Goal: Information Seeking & Learning: Get advice/opinions

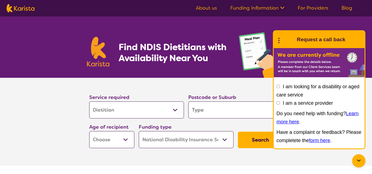
select select "Dietitian"
select select "NDIS"
select select "Dietitian"
select select "NDIS"
click at [203, 108] on input "search" at bounding box center [235, 110] width 95 height 17
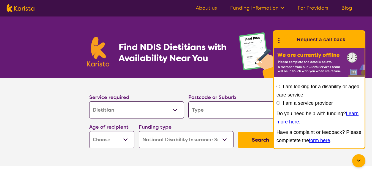
type input "w"
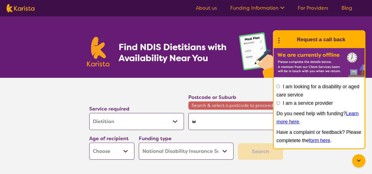
type input "wo"
type input "woo"
type input "wood"
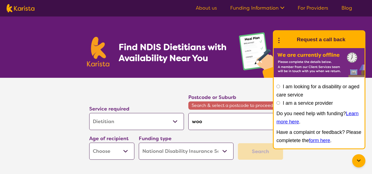
type input "wood"
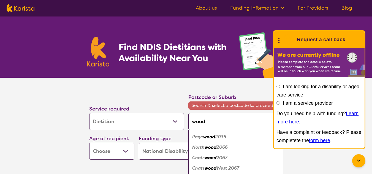
type input "woodv"
type input "woodva"
type input "woodval"
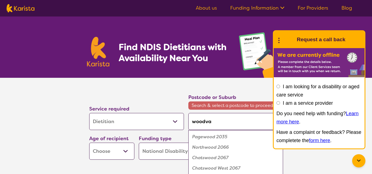
type input "woodval"
type input "woodvale"
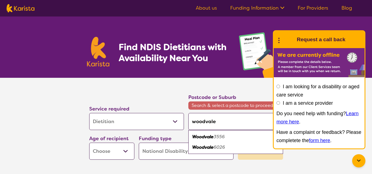
click at [207, 148] on em "Woodvale" at bounding box center [202, 148] width 21 height 6
type input "6026"
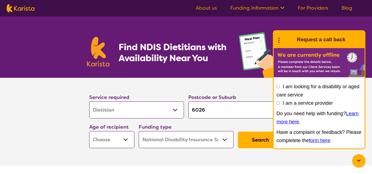
click at [126, 139] on select "Early Childhood - 0 to 9 Child - 10 to 11 Adolescent - 12 to 17 Adult - 18 to 6…" at bounding box center [111, 139] width 45 height 17
select select "AS"
click at [89, 131] on select "Early Childhood - 0 to 9 Child - 10 to 11 Adolescent - 12 to 17 Adult - 18 to 6…" at bounding box center [111, 139] width 45 height 17
select select "AS"
click at [248, 140] on button "Search" at bounding box center [260, 140] width 45 height 17
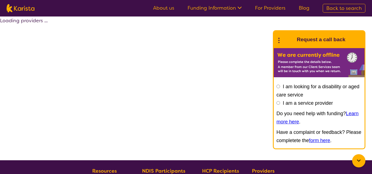
select select "by_score"
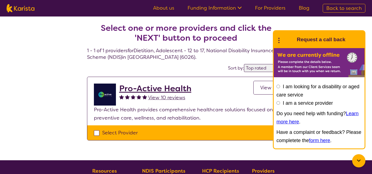
click at [51, 72] on div "Select one or more providers and click the 'NEXT' button to proceed 1 - 1 of 1 …" at bounding box center [186, 89] width 372 height 144
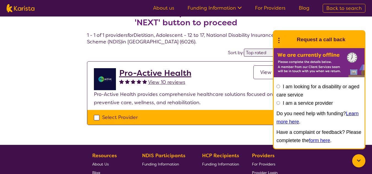
scroll to position [28, 0]
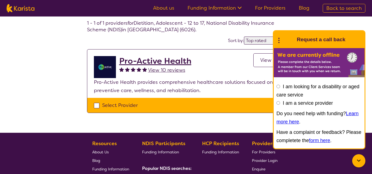
drag, startPoint x: 162, startPoint y: 61, endPoint x: 166, endPoint y: 63, distance: 4.4
click at [162, 61] on h2 "Pro-Active Health" at bounding box center [155, 61] width 72 height 10
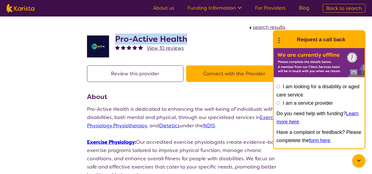
drag, startPoint x: 188, startPoint y: 39, endPoint x: 115, endPoint y: 40, distance: 72.5
click at [115, 40] on div "Pro-Active Health View 10 reviews" at bounding box center [186, 45] width 198 height 28
copy h2 "Pro-Active Health"
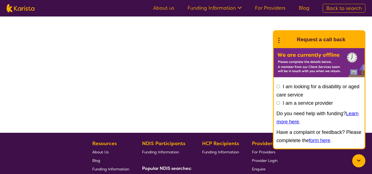
select select "by_score"
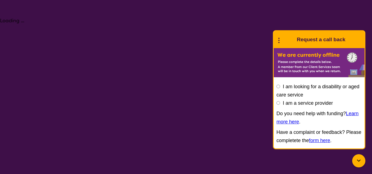
select select "Dietitian"
select select "AS"
select select "NDIS"
select select "Dietitian"
select select "AS"
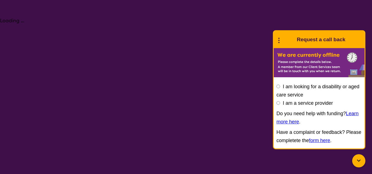
select select "NDIS"
